Goal: Transaction & Acquisition: Download file/media

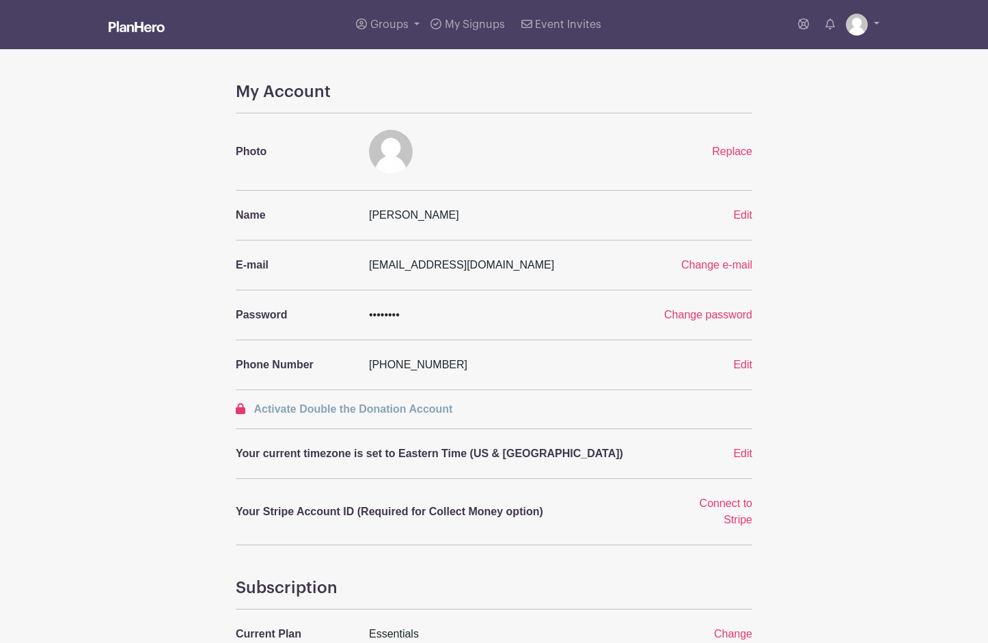
click at [146, 28] on img at bounding box center [137, 26] width 56 height 11
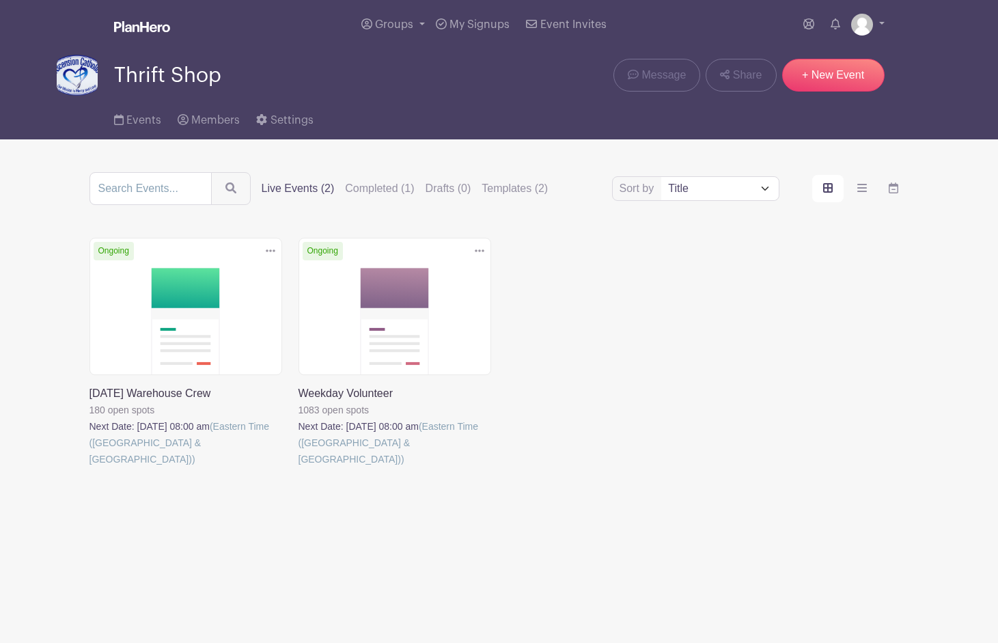
click at [89, 467] on link at bounding box center [89, 467] width 0 height 0
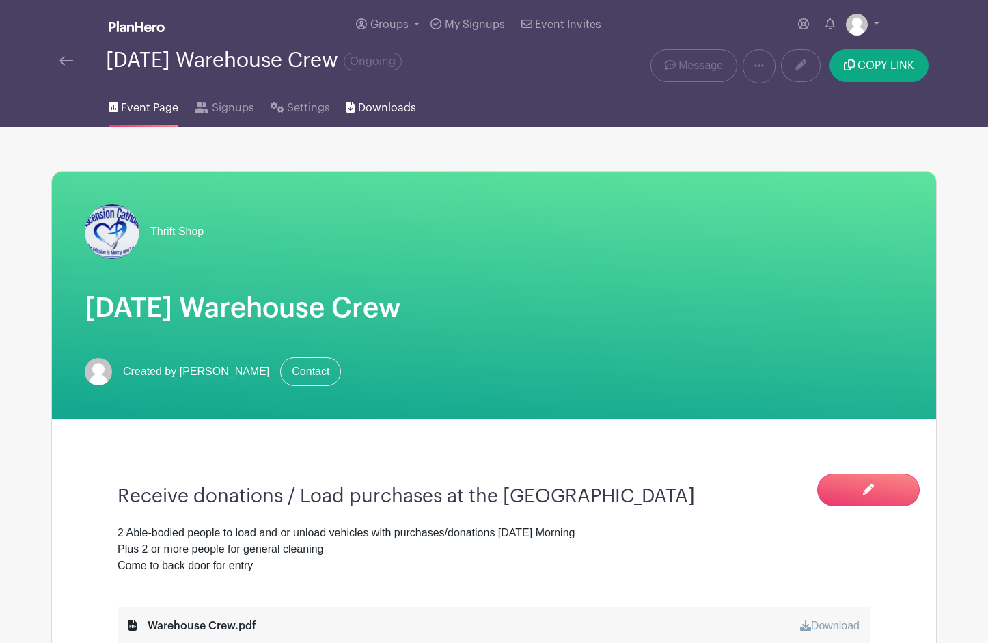
click at [369, 107] on span "Downloads" at bounding box center [387, 108] width 58 height 16
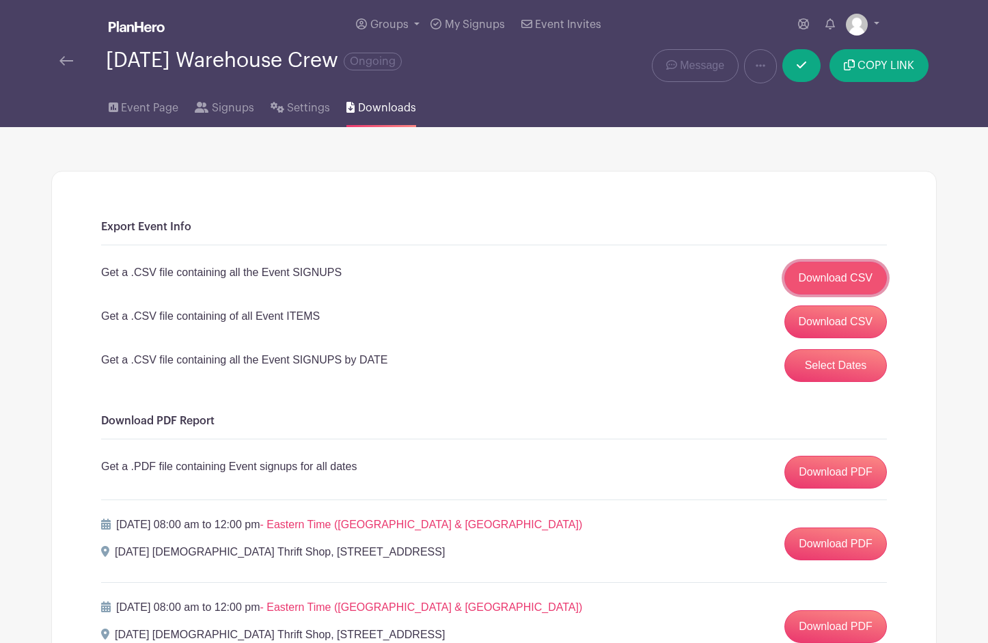
click at [819, 284] on link "Download CSV" at bounding box center [835, 278] width 103 height 33
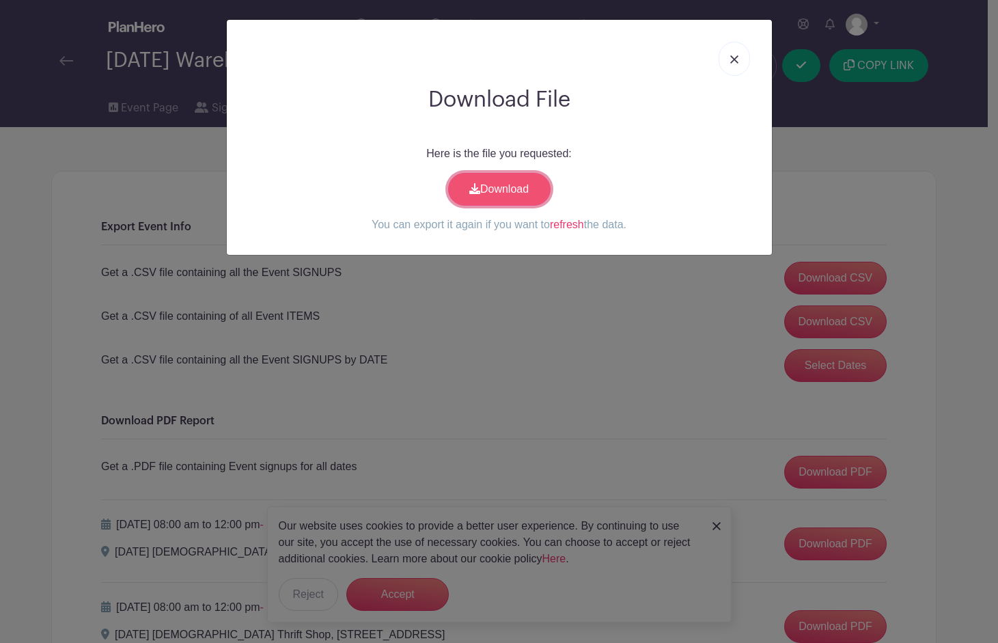
click at [493, 192] on link "Download" at bounding box center [499, 189] width 102 height 33
click at [737, 59] on img at bounding box center [734, 59] width 8 height 8
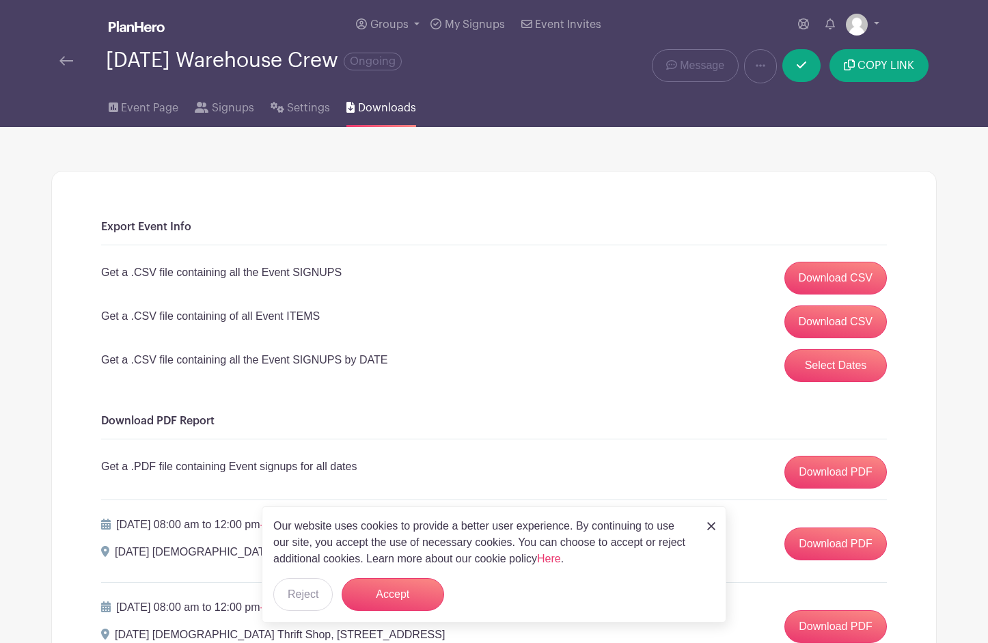
click at [64, 60] on img at bounding box center [66, 61] width 14 height 10
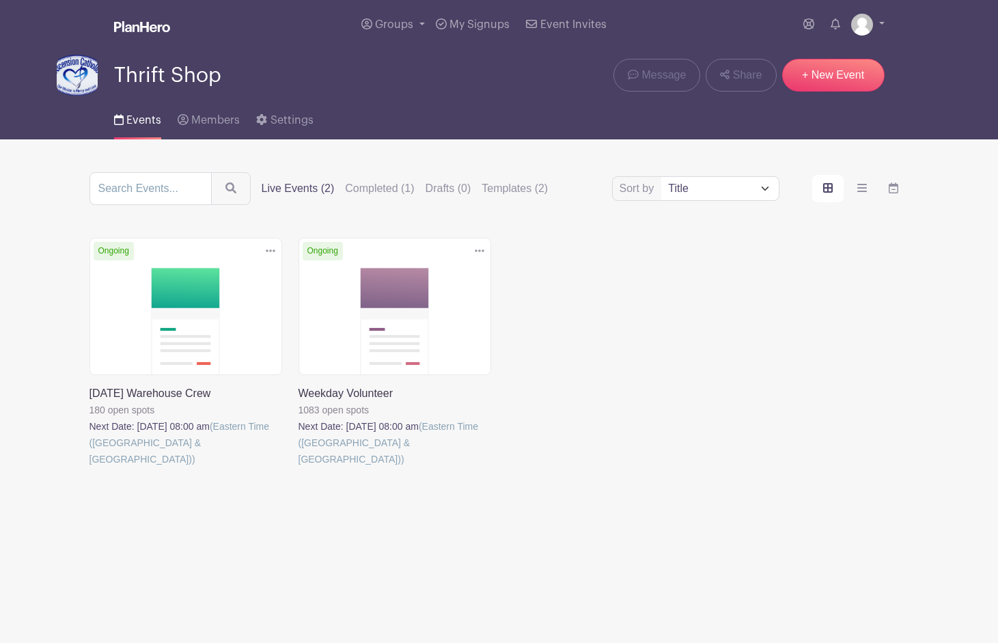
click at [299, 467] on link at bounding box center [299, 467] width 0 height 0
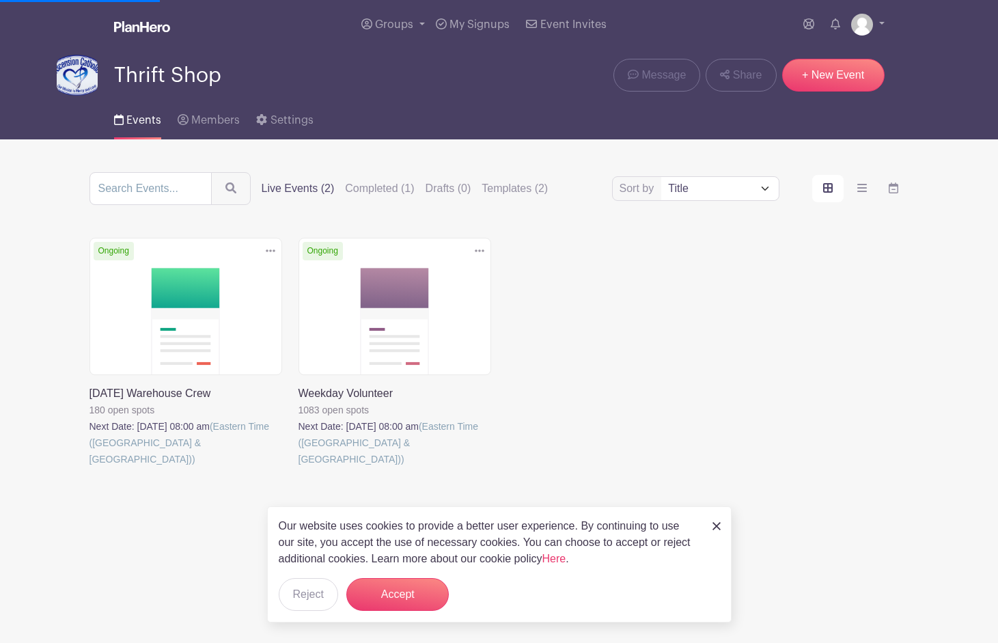
click at [299, 467] on link at bounding box center [299, 467] width 0 height 0
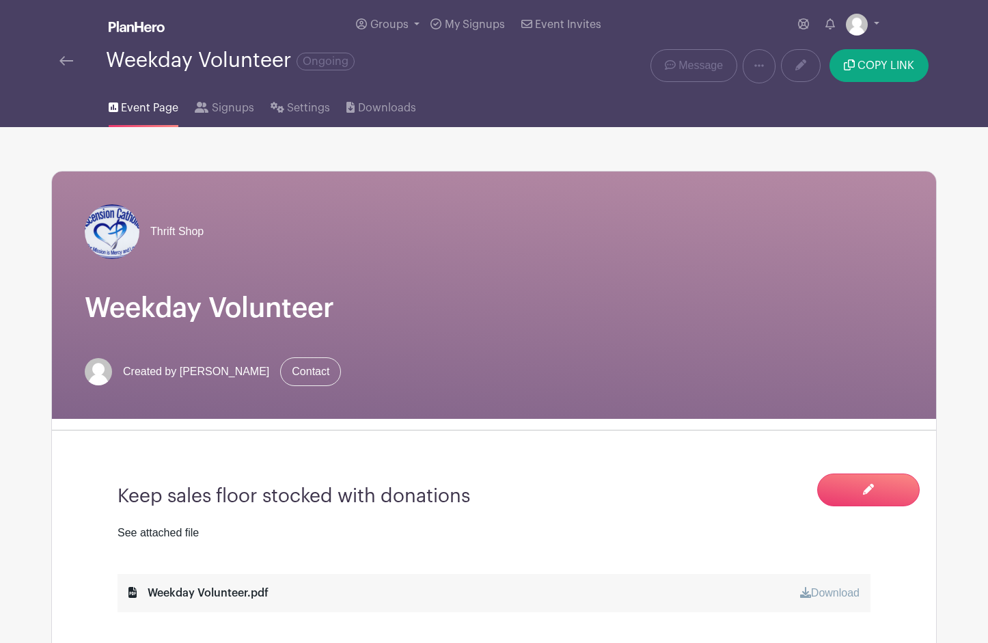
click at [717, 531] on div "See attached file" at bounding box center [494, 533] width 753 height 16
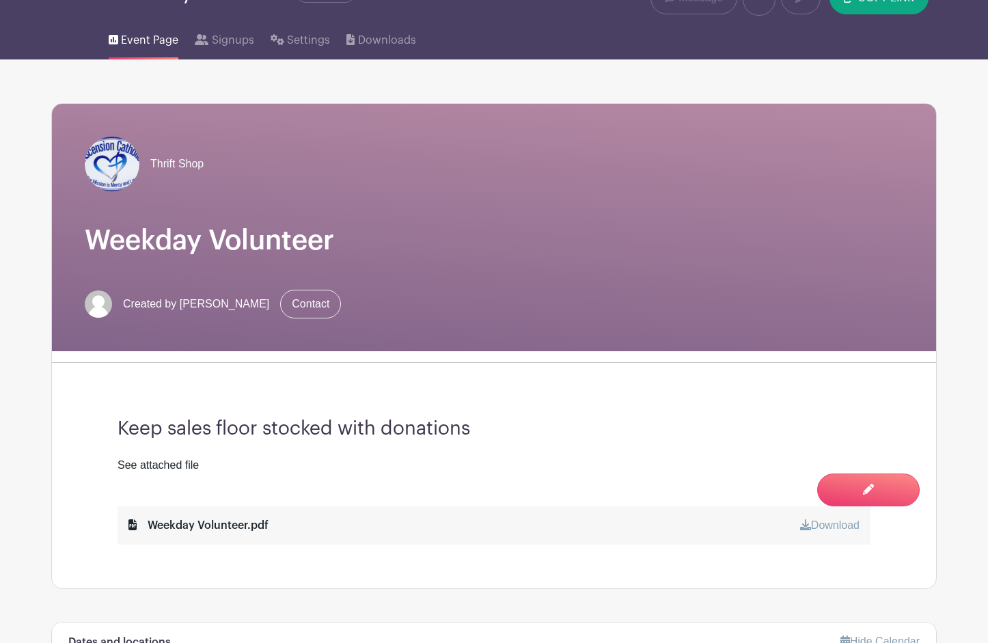
scroll to position [68, 0]
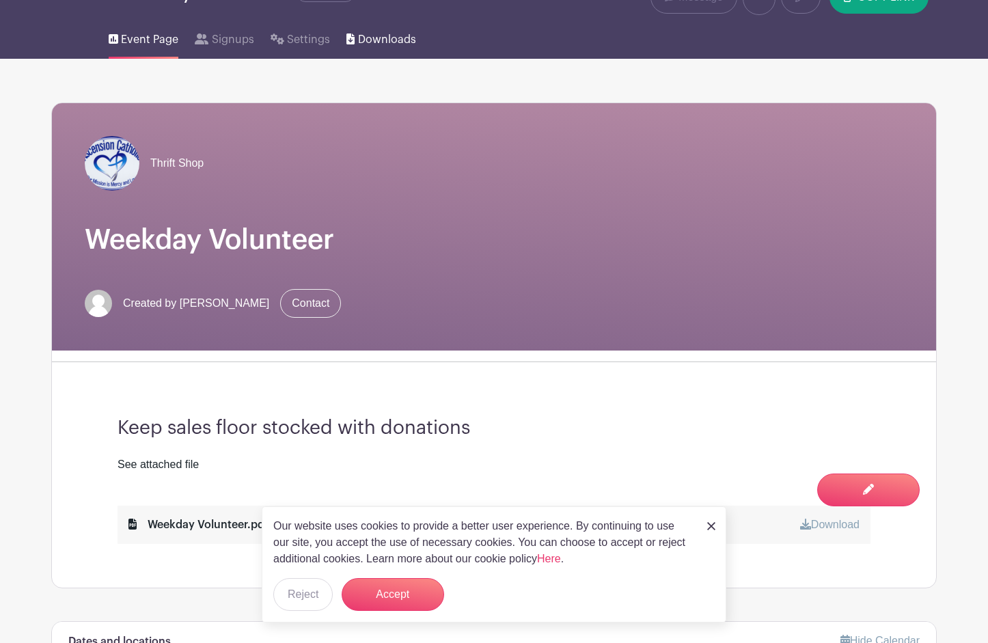
click at [394, 42] on span "Downloads" at bounding box center [387, 39] width 58 height 16
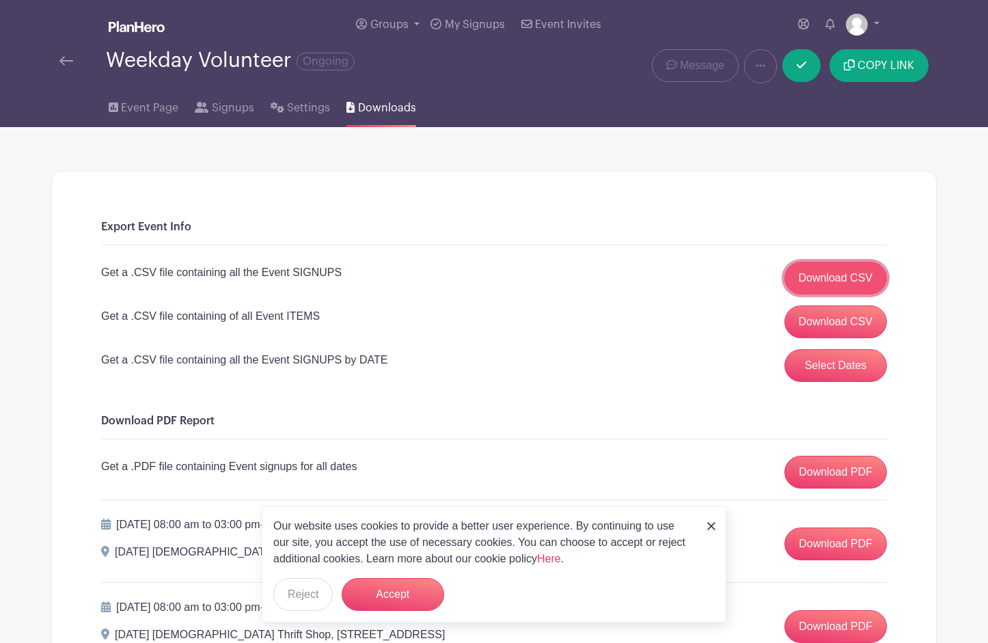
click at [797, 278] on link "Download CSV" at bounding box center [835, 278] width 103 height 33
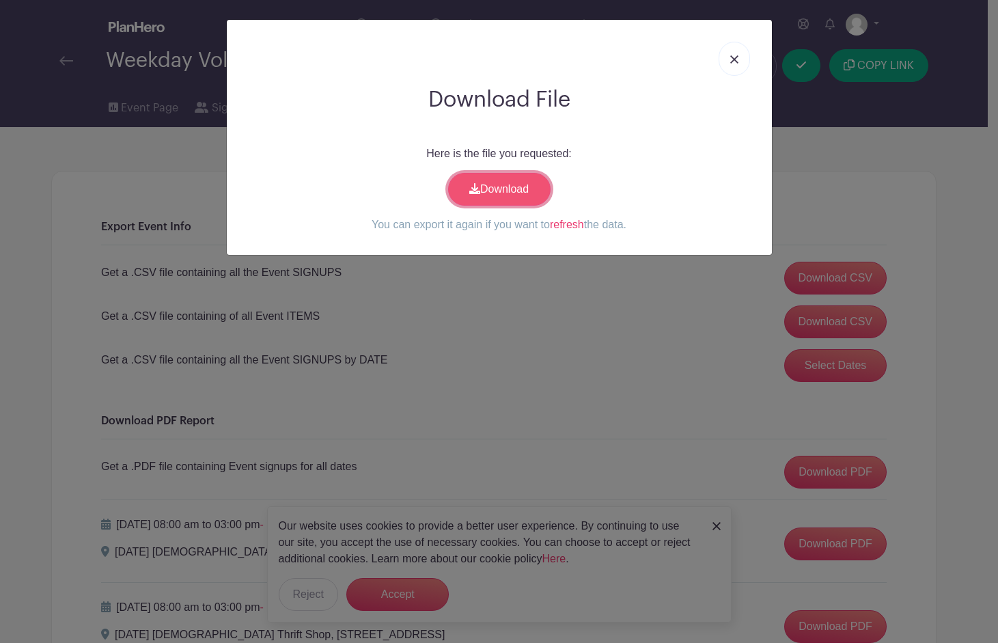
click at [518, 191] on link "Download" at bounding box center [499, 189] width 102 height 33
click at [577, 277] on div "Download File Here is the file you requested: Download You can export it again …" at bounding box center [499, 321] width 998 height 643
